Goal: Task Accomplishment & Management: Complete application form

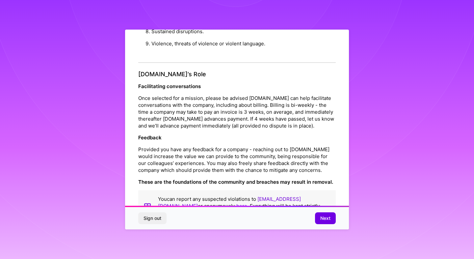
scroll to position [705, 0]
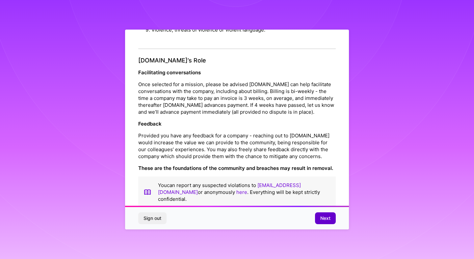
click at [327, 217] on span "Next" at bounding box center [325, 218] width 10 height 7
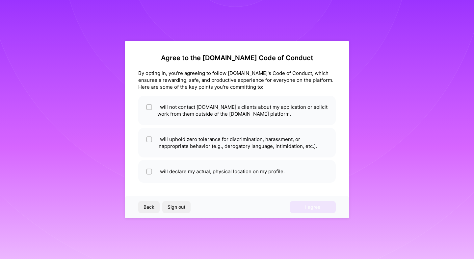
scroll to position [0, 0]
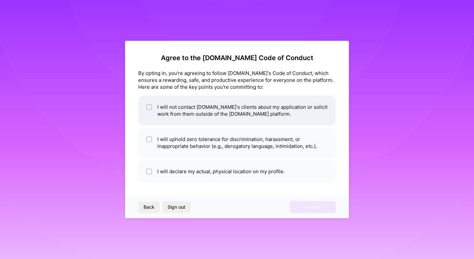
click at [228, 113] on li "I will not contact [DOMAIN_NAME]'s clients about my application or solicit work…" at bounding box center [237, 111] width 198 height 30
checkbox input "true"
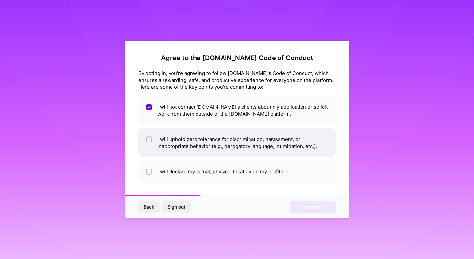
click at [189, 146] on li "I will uphold zero tolerance for discrimination, harassment, or inappropriate b…" at bounding box center [237, 143] width 198 height 30
checkbox input "true"
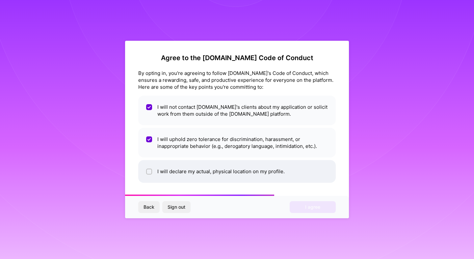
click at [200, 172] on li "I will declare my actual, physical location on my profile." at bounding box center [237, 171] width 198 height 23
checkbox input "true"
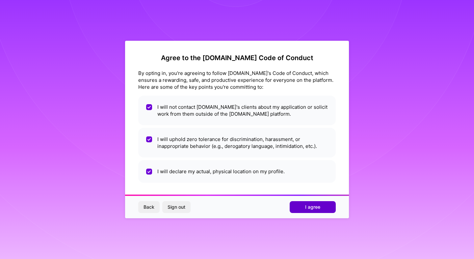
click at [326, 213] on button "I agree" at bounding box center [313, 207] width 46 height 12
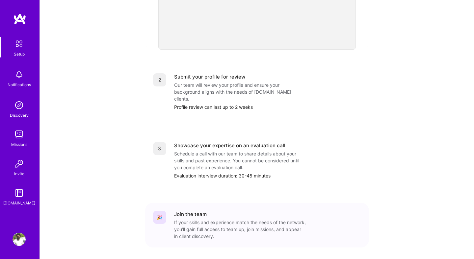
scroll to position [241, 0]
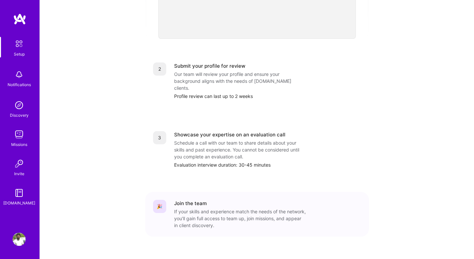
click at [16, 69] on img at bounding box center [19, 74] width 13 height 13
click at [20, 138] on img at bounding box center [19, 134] width 13 height 13
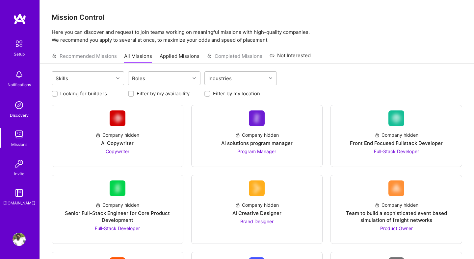
click at [23, 166] on img at bounding box center [19, 163] width 13 height 13
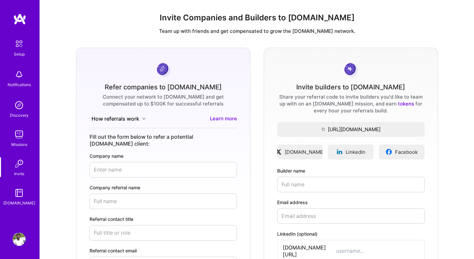
click at [19, 36] on div "Setup Notifications Discovery Missions Invite [DOMAIN_NAME]" at bounding box center [20, 118] width 40 height 211
click at [21, 41] on img at bounding box center [19, 44] width 14 height 14
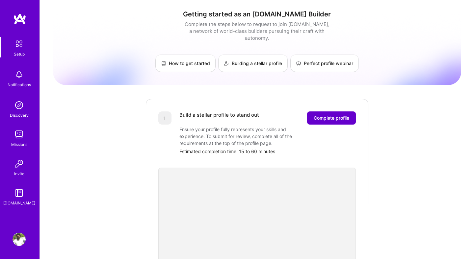
click at [325, 115] on span "Complete profile" at bounding box center [332, 118] width 36 height 7
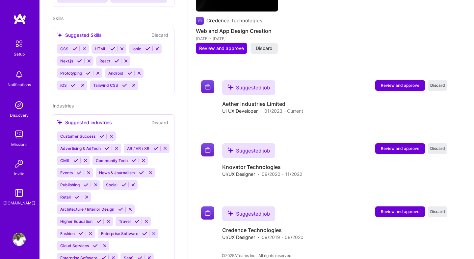
scroll to position [337, 0]
